Goal: Check status

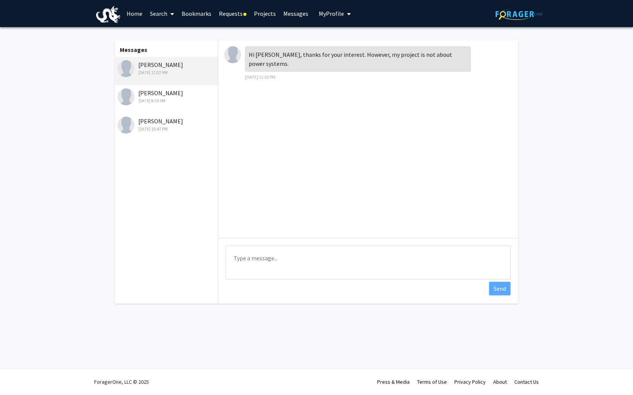
click at [238, 13] on link "Requests" at bounding box center [232, 13] width 35 height 26
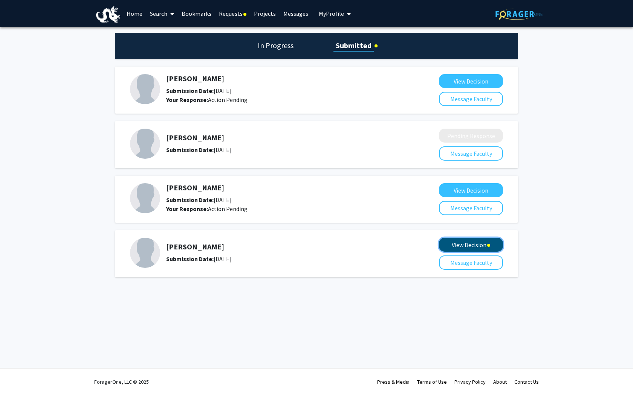
click at [467, 241] on button "View Decision" at bounding box center [471, 245] width 64 height 14
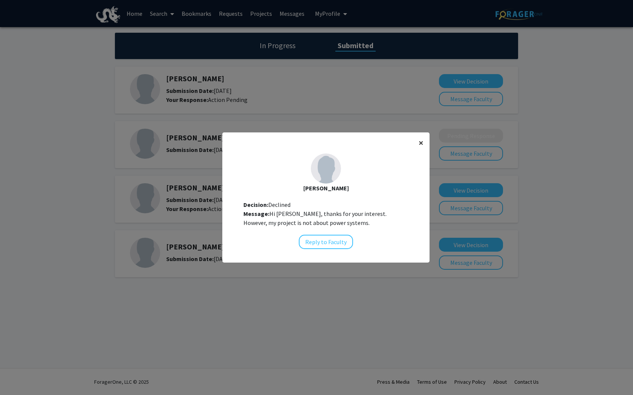
click at [415, 143] on button "×" at bounding box center [420, 143] width 17 height 21
